Goal: Information Seeking & Learning: Understand process/instructions

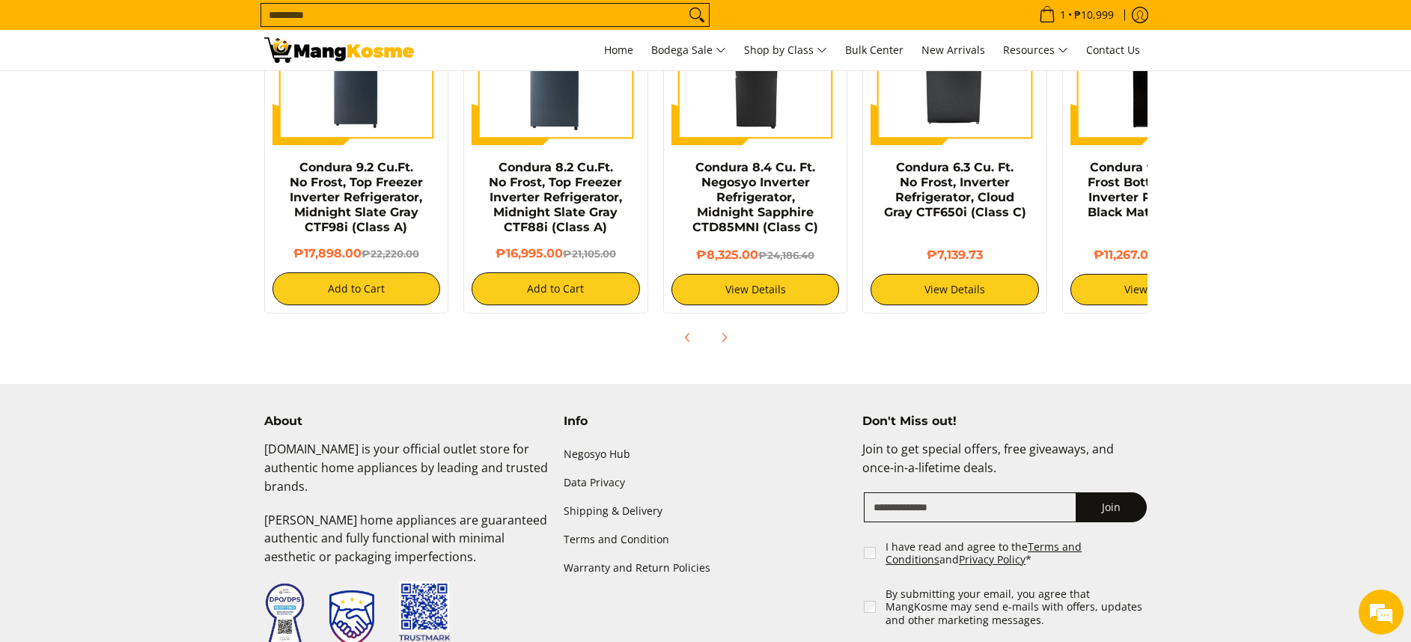
scroll to position [1275, 0]
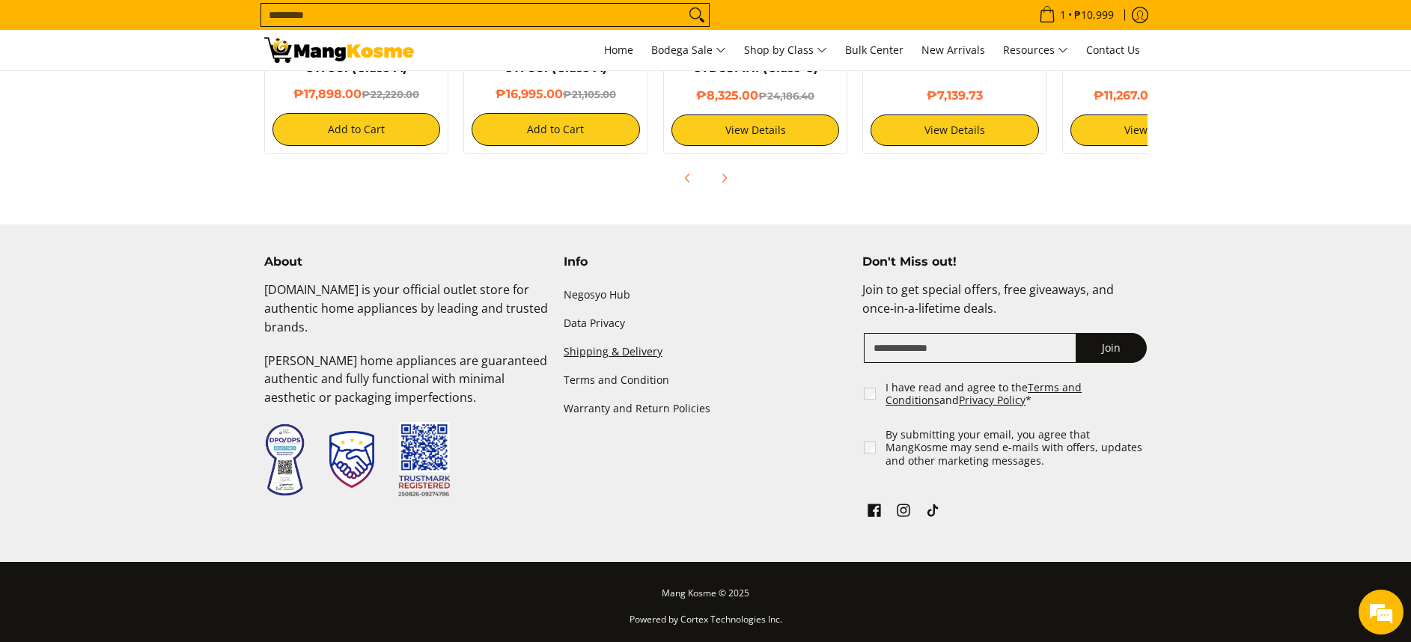
click at [609, 345] on link "Shipping & Delivery" at bounding box center [706, 352] width 284 height 28
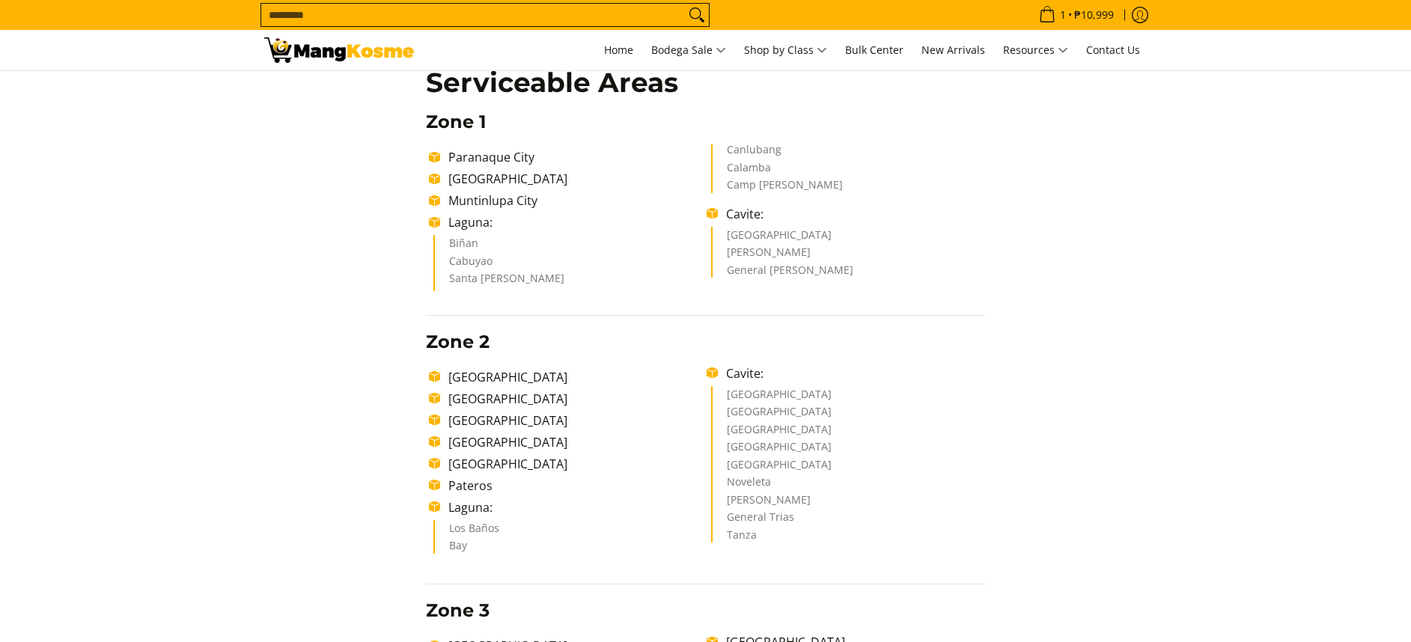
scroll to position [337, 0]
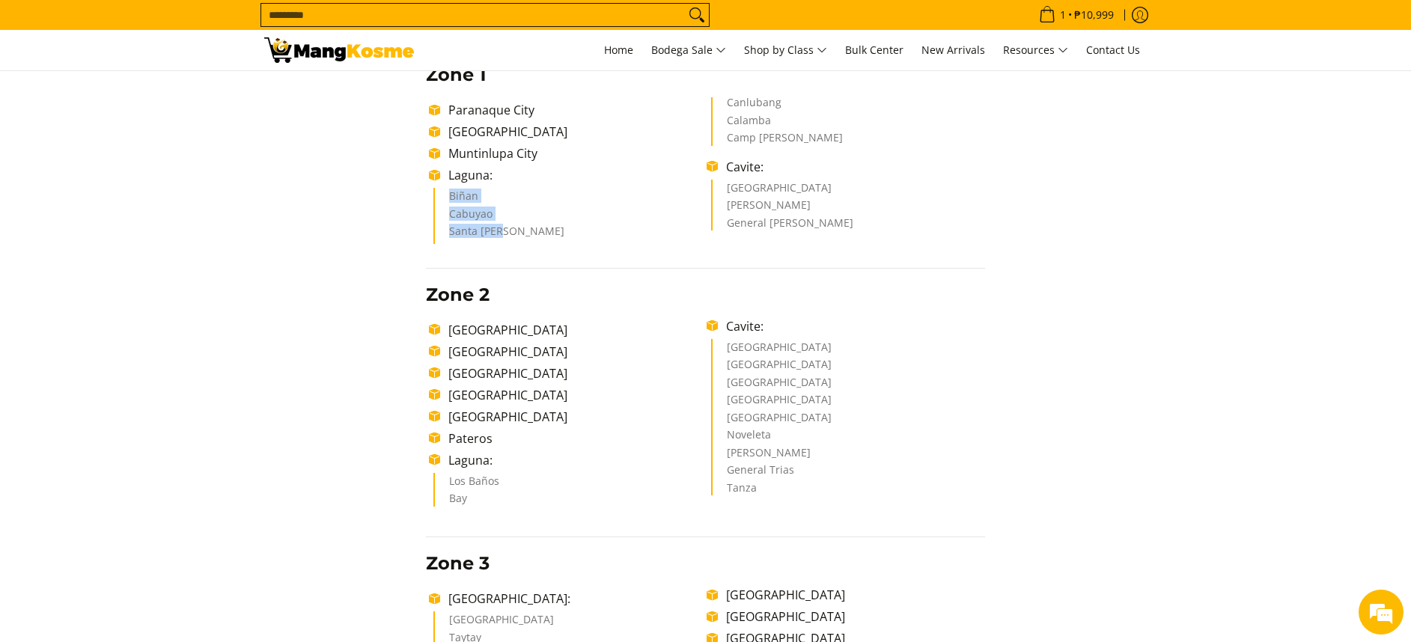
drag, startPoint x: 448, startPoint y: 198, endPoint x: 521, endPoint y: 251, distance: 90.6
click at [510, 237] on ul "Biñan Cabuyao Santa [PERSON_NAME] Canlubang Calamba Camp [PERSON_NAME]" at bounding box center [709, 170] width 552 height 147
copy ul "Biñan Cabuyao [GEOGRAPHIC_DATA][PERSON_NAME]"
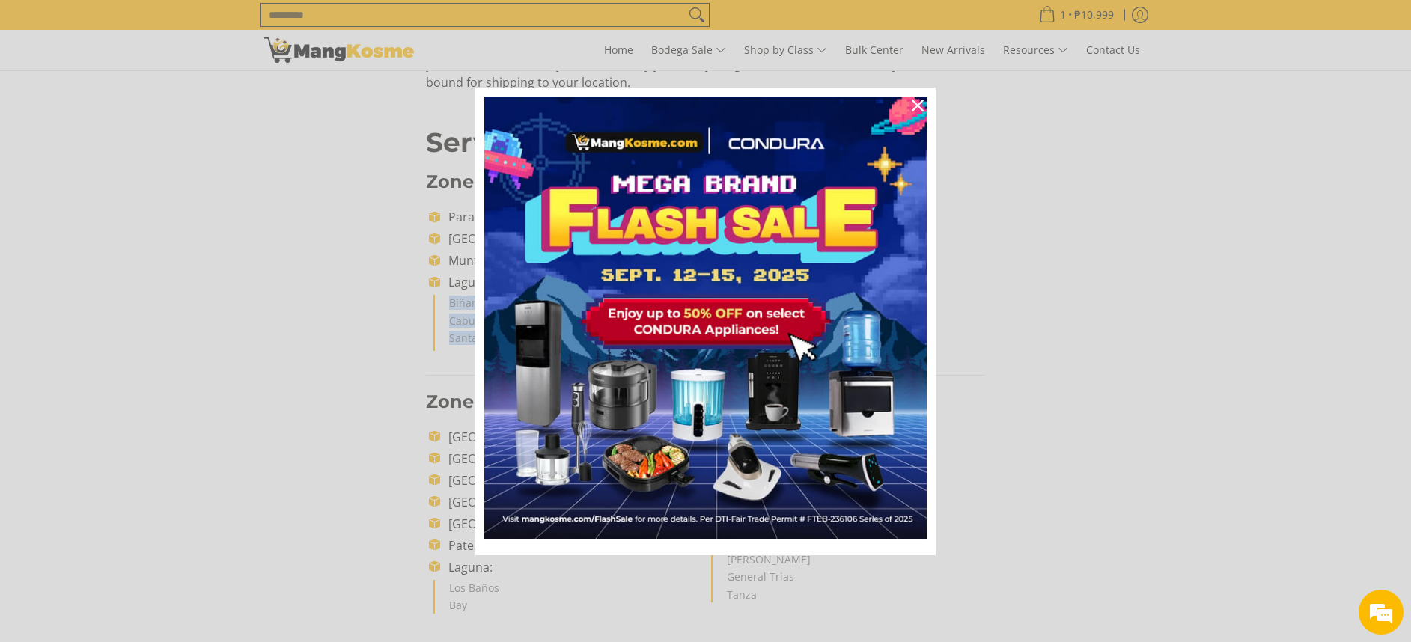
scroll to position [0, 0]
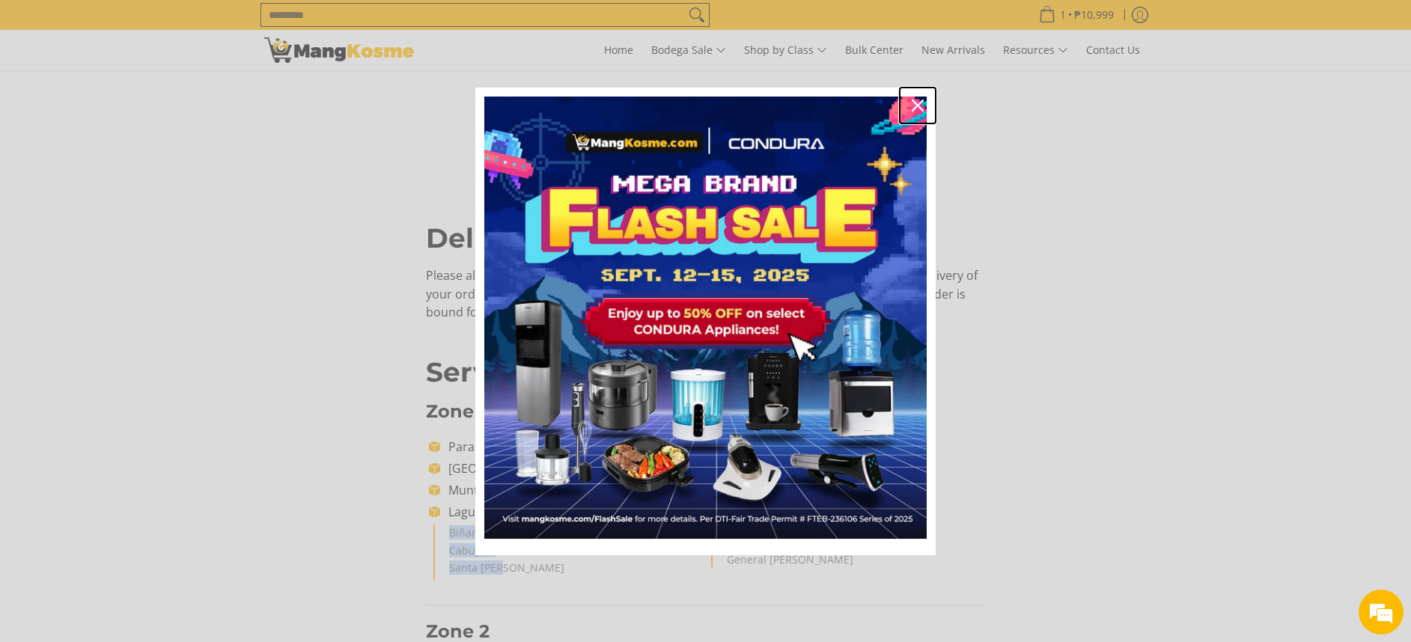
click at [924, 94] on button "Close" at bounding box center [918, 106] width 36 height 36
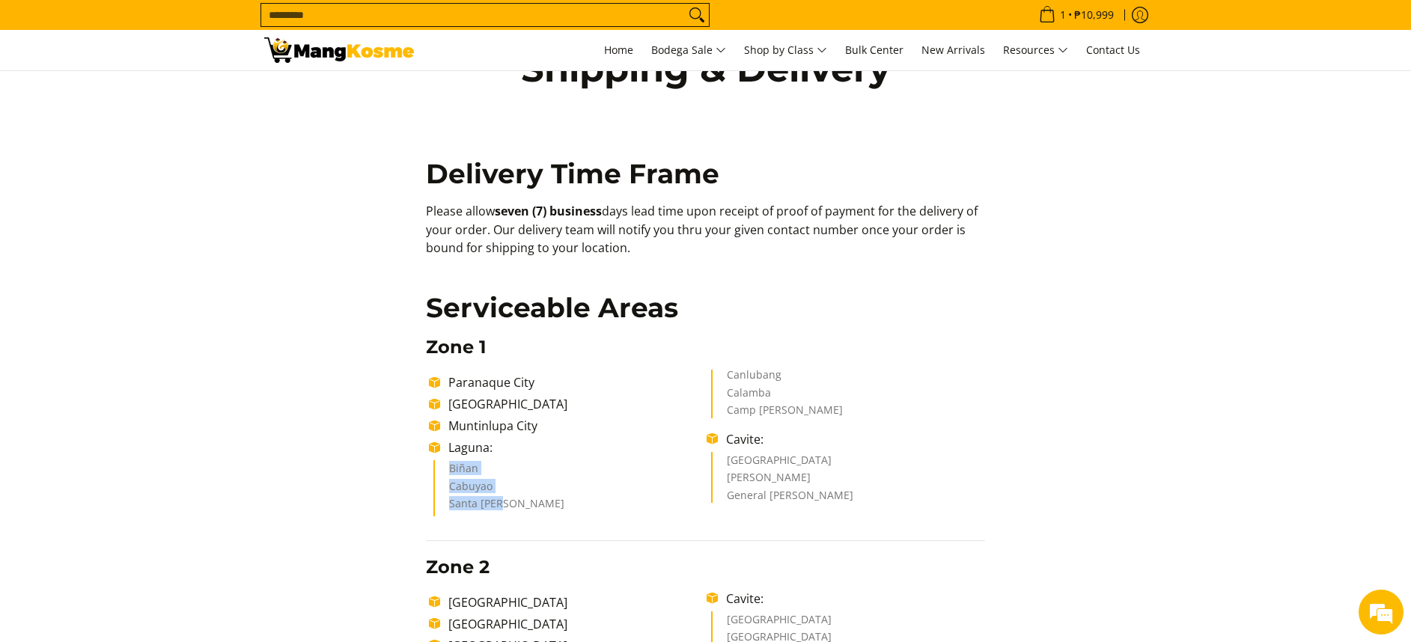
scroll to position [112, 0]
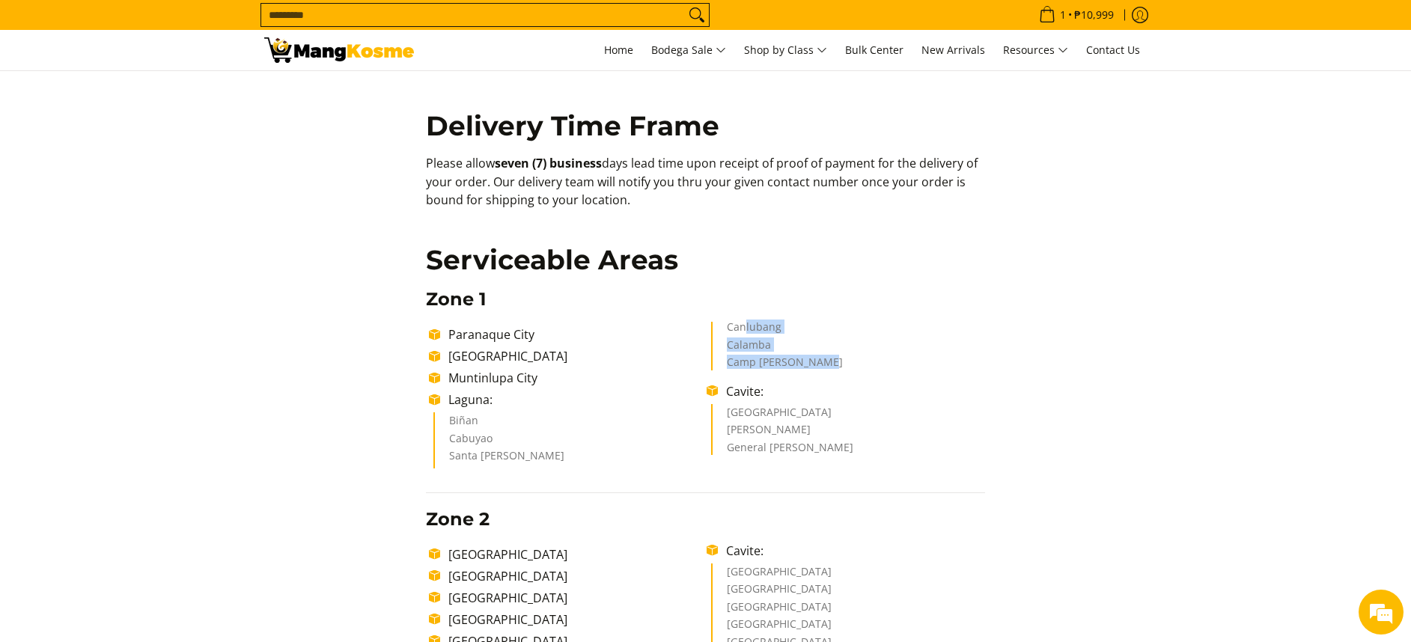
click at [848, 358] on ul "Biñan Cabuyao Santa [PERSON_NAME] Canlubang Calamba Camp [PERSON_NAME]" at bounding box center [709, 395] width 552 height 147
drag, startPoint x: 848, startPoint y: 358, endPoint x: 717, endPoint y: 332, distance: 133.4
click at [718, 332] on ul "Biñan Cabuyao Santa [PERSON_NAME] Canlubang Calamba Camp [PERSON_NAME]" at bounding box center [709, 395] width 552 height 147
copy ul "Canlubang Calamba Camp [PERSON_NAME]"
drag, startPoint x: 731, startPoint y: 320, endPoint x: 839, endPoint y: 370, distance: 118.9
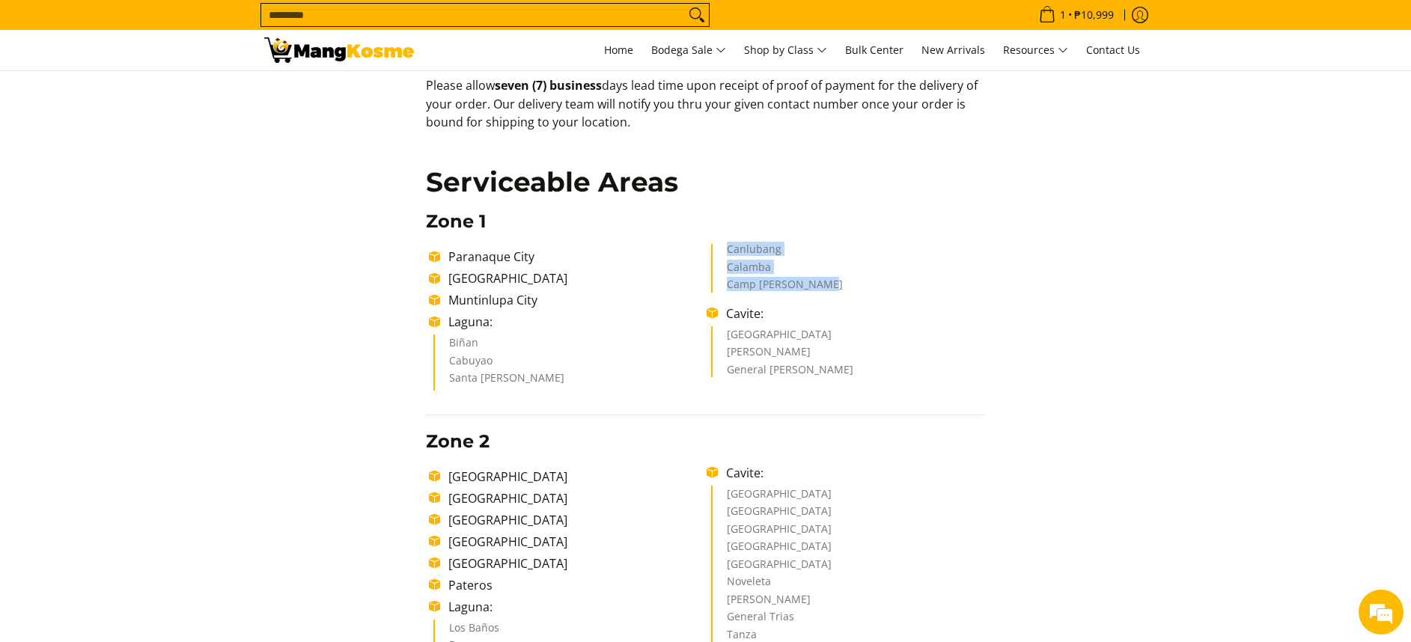
scroll to position [225, 0]
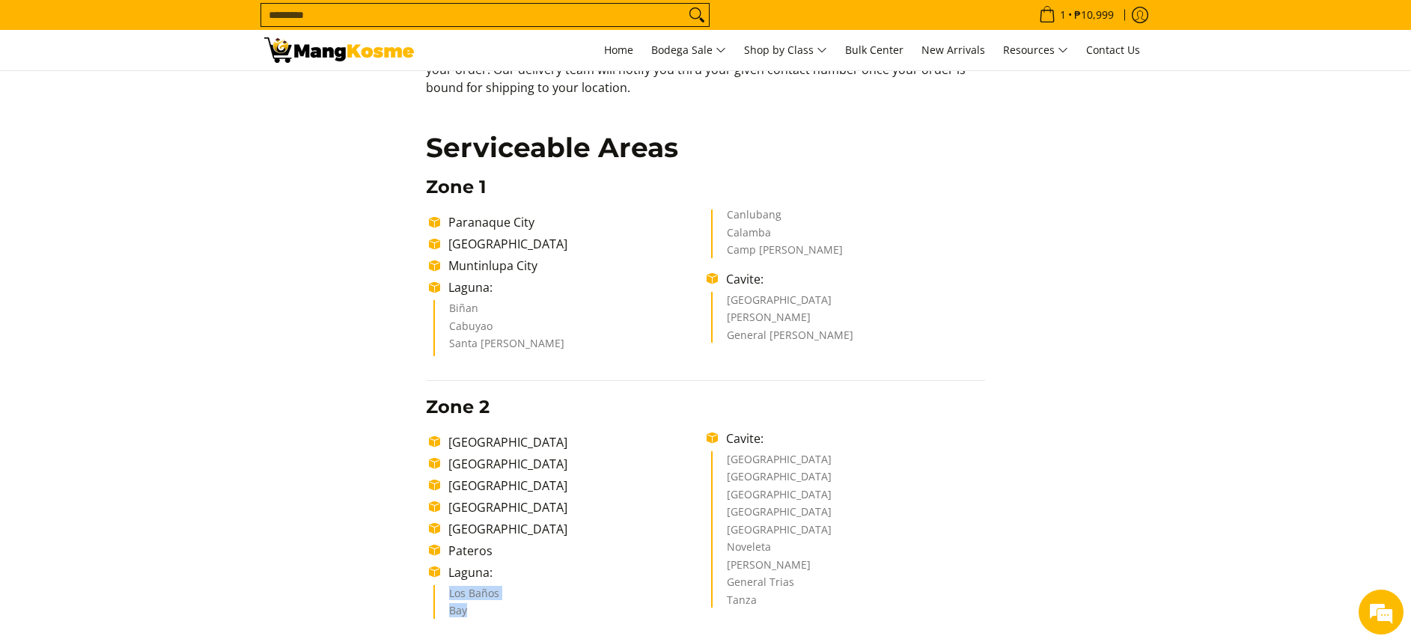
copy ul "[GEOGRAPHIC_DATA]"
click at [478, 609] on ul "[GEOGRAPHIC_DATA]" at bounding box center [569, 602] width 273 height 34
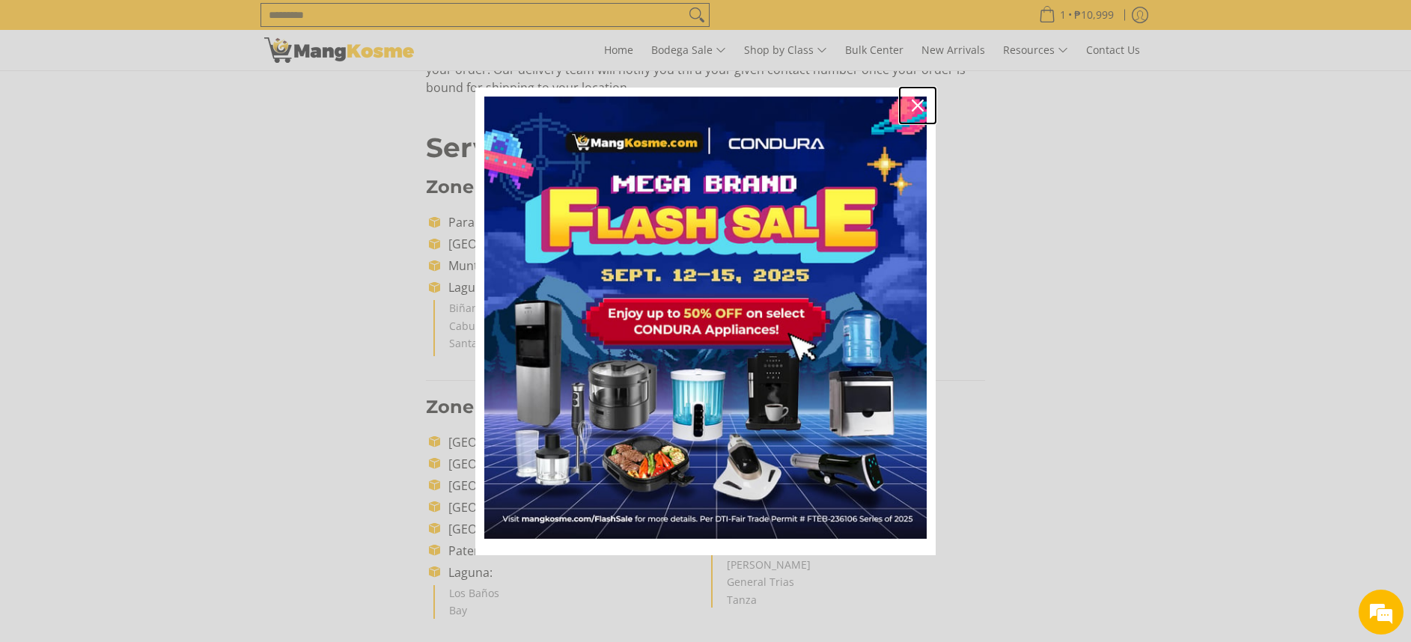
drag, startPoint x: 921, startPoint y: 105, endPoint x: 891, endPoint y: 105, distance: 29.2
click at [921, 105] on icon "close icon" at bounding box center [918, 106] width 12 height 12
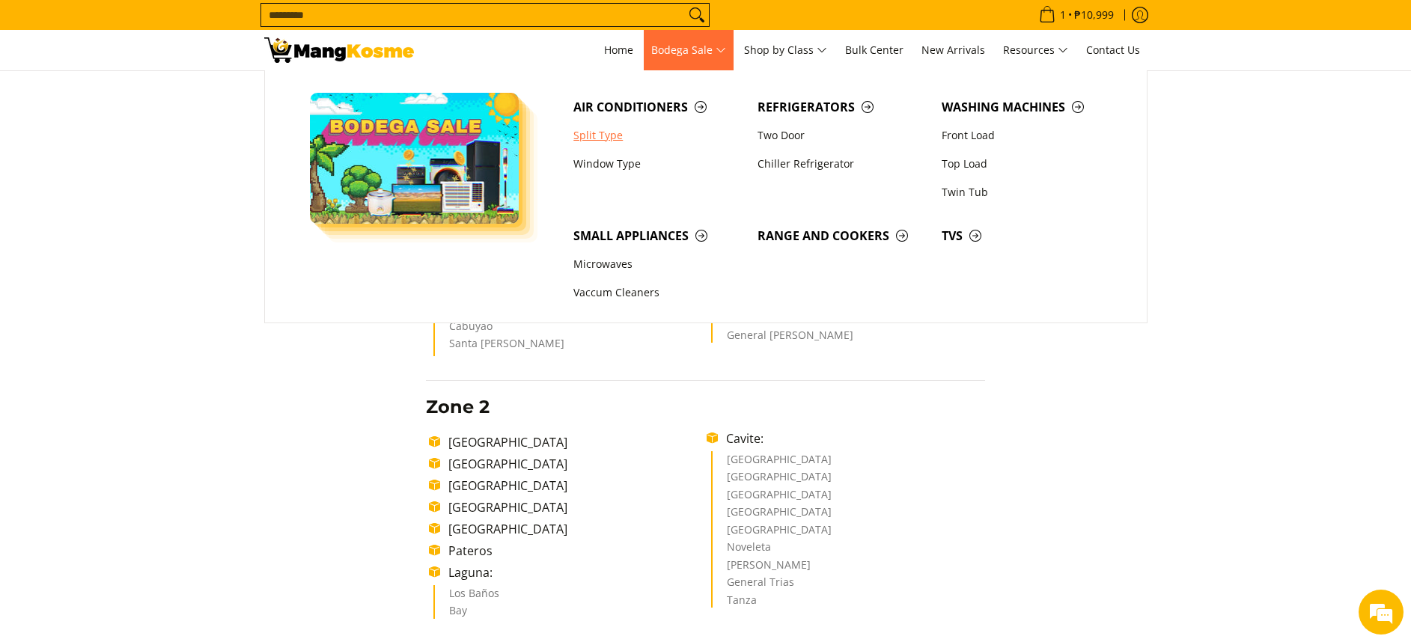
drag, startPoint x: 600, startPoint y: 134, endPoint x: 506, endPoint y: 42, distance: 131.3
click at [599, 134] on link "Split Type" at bounding box center [658, 135] width 184 height 28
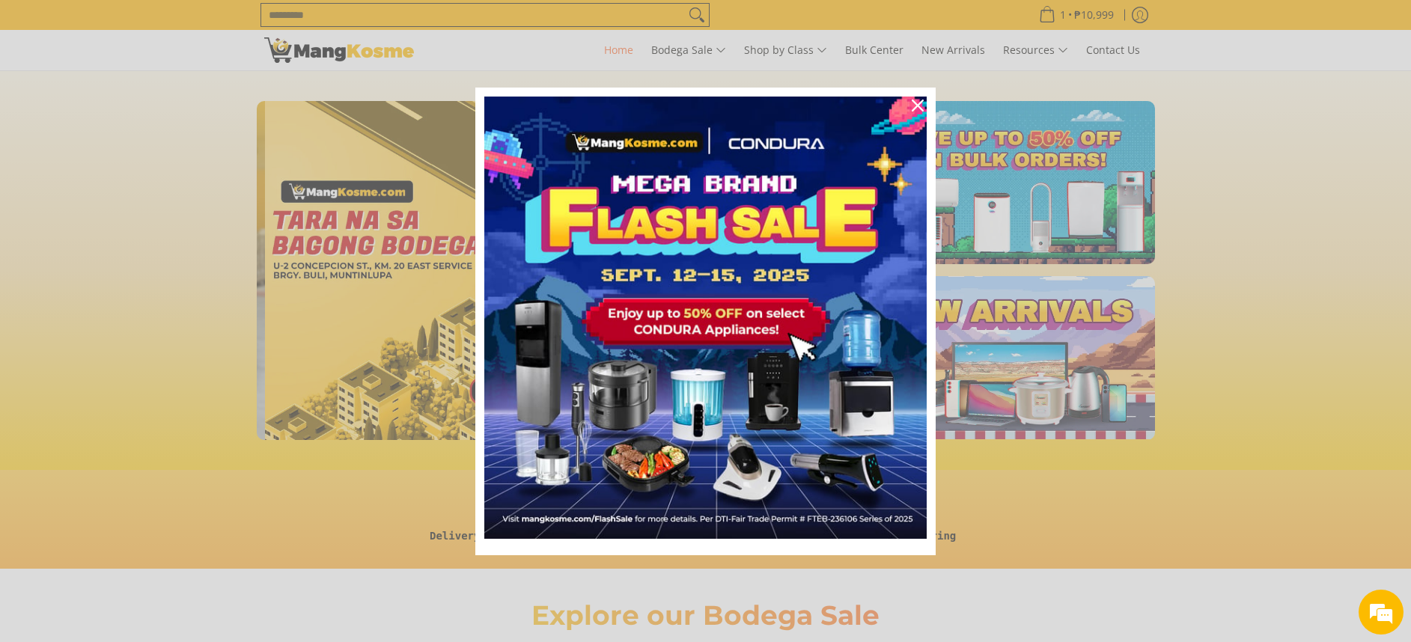
scroll to position [0, 2428]
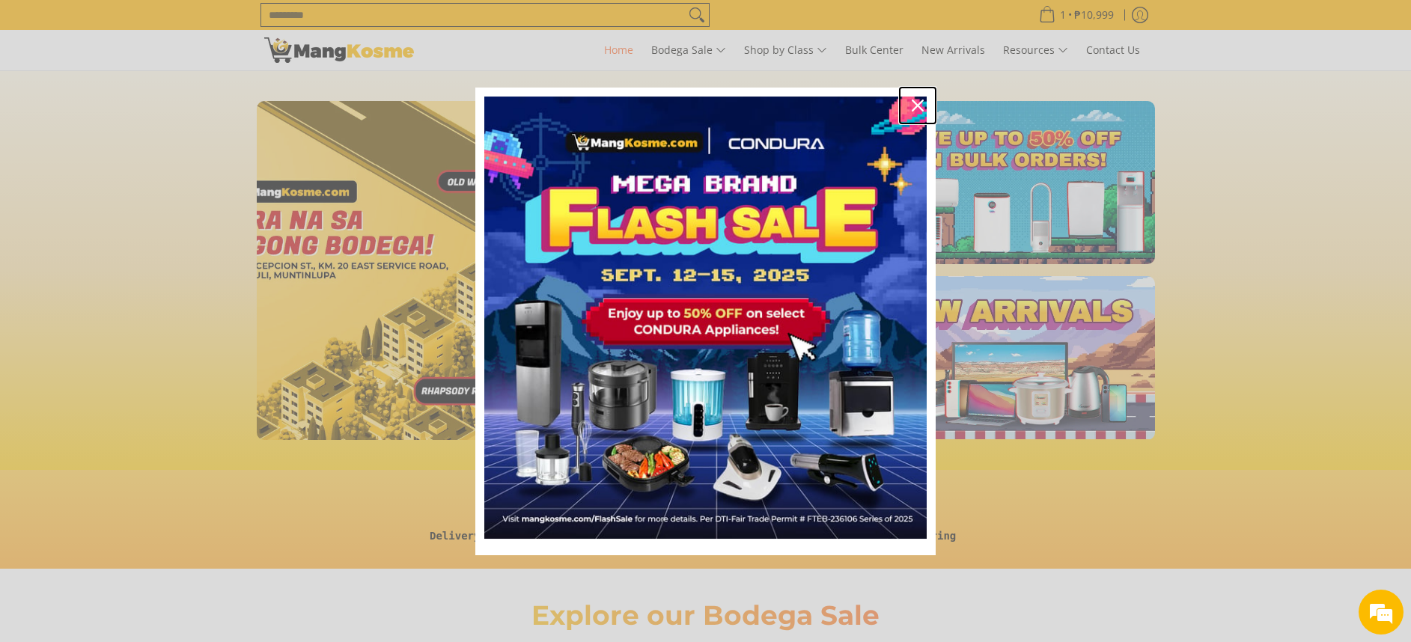
click at [915, 100] on icon "close icon" at bounding box center [918, 106] width 12 height 12
